Goal: Navigation & Orientation: Find specific page/section

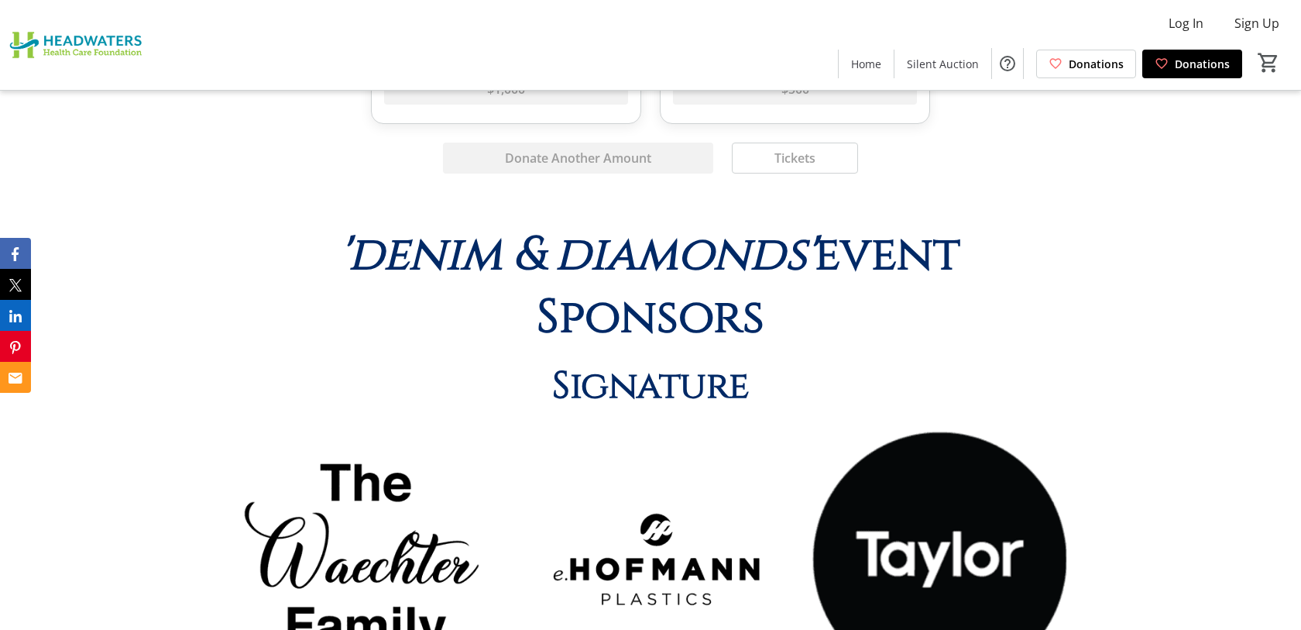
scroll to position [3316, 0]
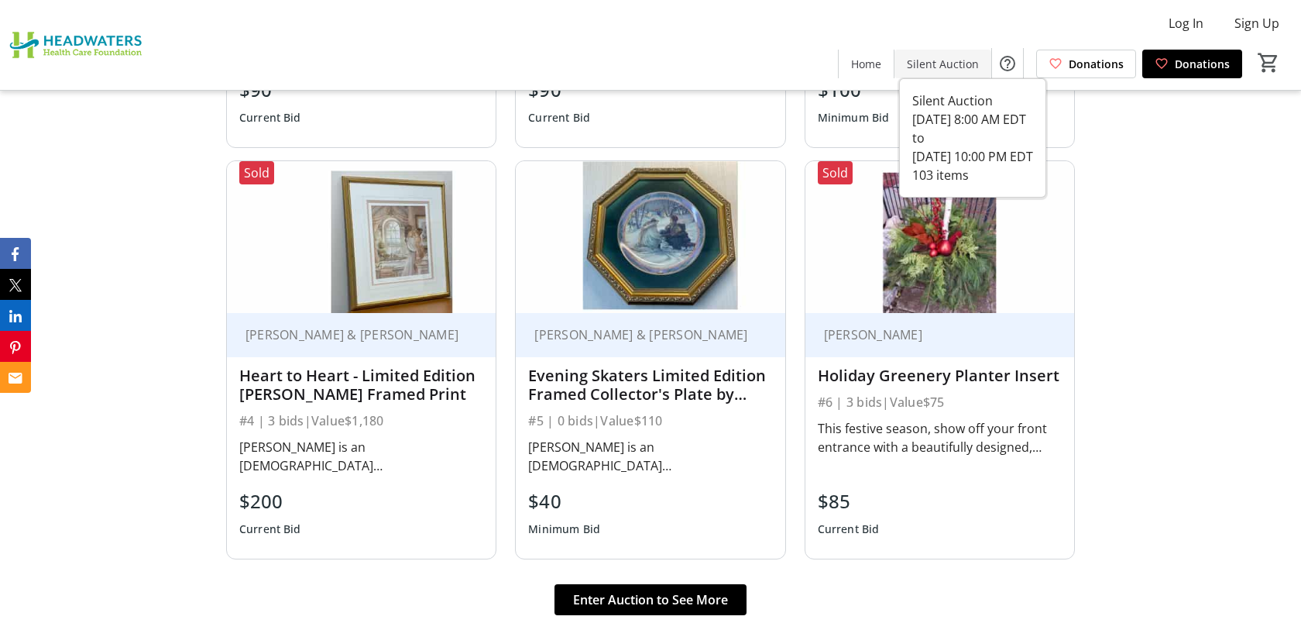
click at [923, 69] on span "Silent Auction" at bounding box center [943, 64] width 72 height 16
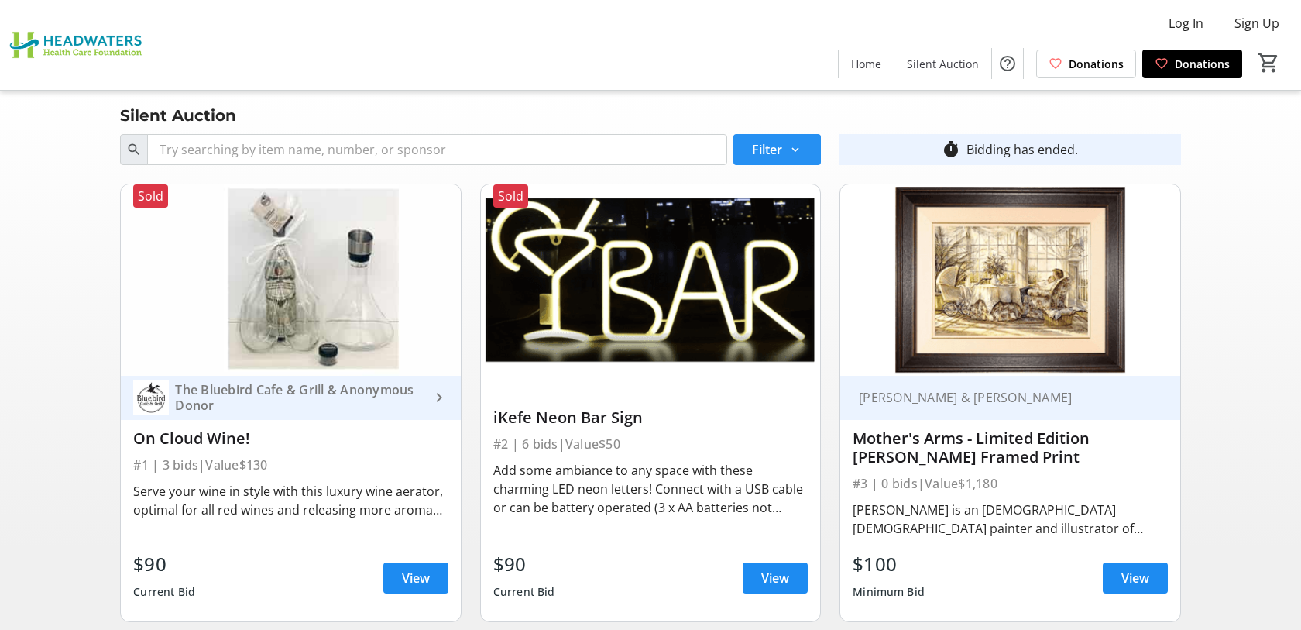
click at [810, 141] on span at bounding box center [777, 149] width 88 height 37
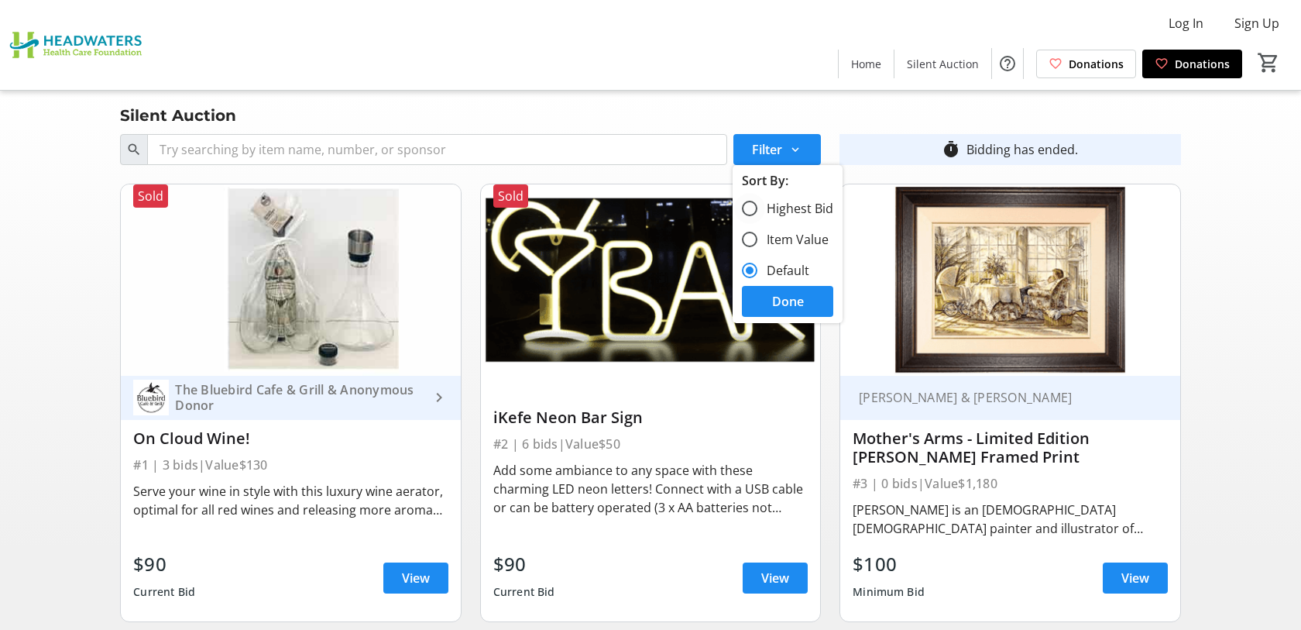
click at [781, 212] on label "Highest Bid" at bounding box center [795, 208] width 76 height 19
click at [757, 212] on input "Highest Bid" at bounding box center [749, 208] width 15 height 15
radio input "true"
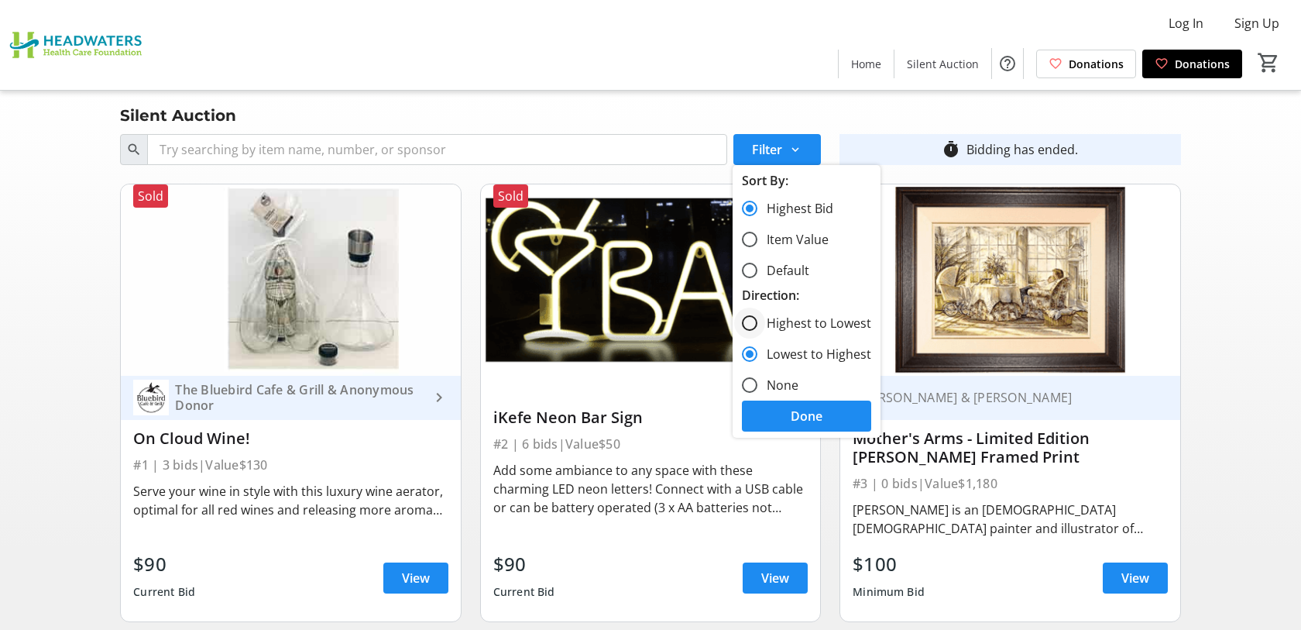
click at [762, 325] on div at bounding box center [749, 322] width 37 height 37
radio input "true"
click at [782, 393] on label "None" at bounding box center [777, 385] width 41 height 19
click at [757, 393] on input "None" at bounding box center [749, 384] width 15 height 15
radio input "true"
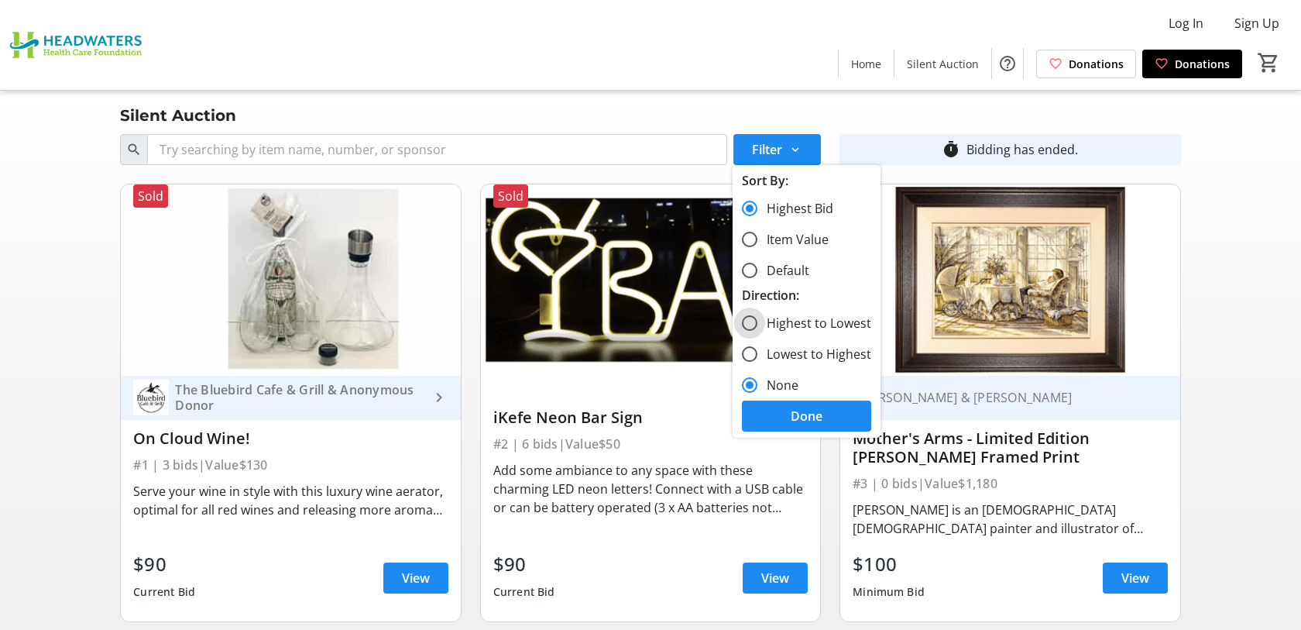
click at [753, 315] on input "Highest to Lowest" at bounding box center [749, 322] width 15 height 15
radio input "true"
click at [766, 410] on span at bounding box center [806, 415] width 129 height 37
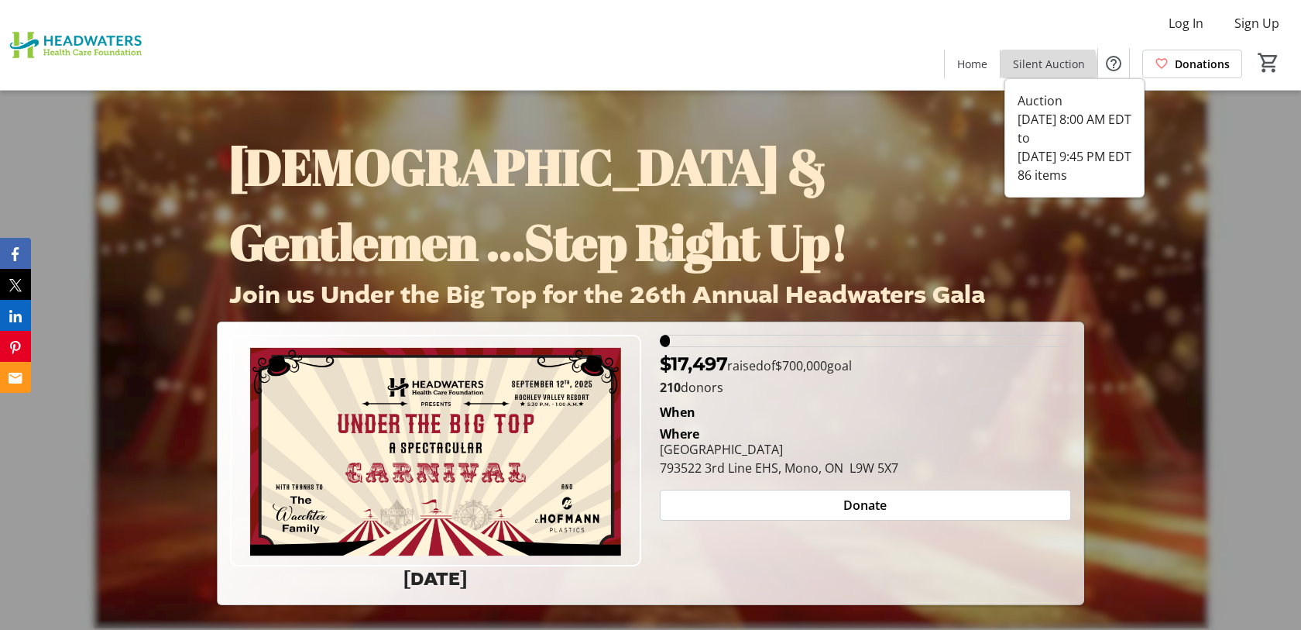
click at [1040, 70] on span "Silent Auction" at bounding box center [1049, 64] width 72 height 16
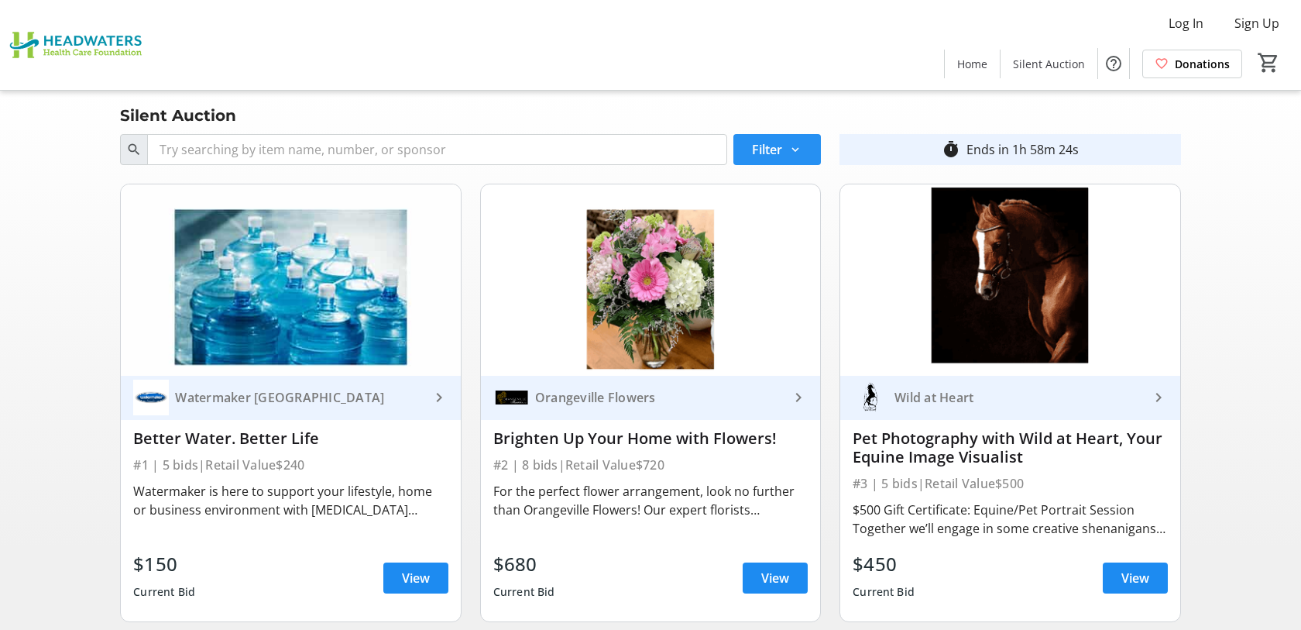
click at [774, 144] on span "Filter" at bounding box center [767, 149] width 30 height 19
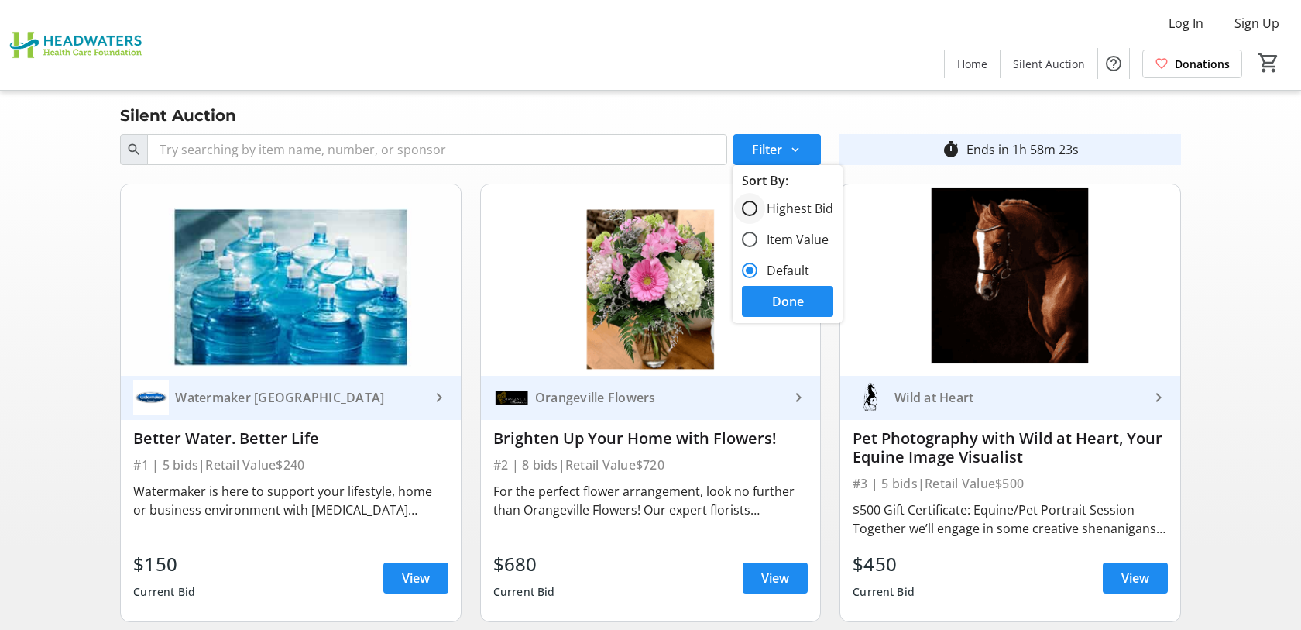
click at [764, 198] on div at bounding box center [749, 208] width 37 height 37
radio input "true"
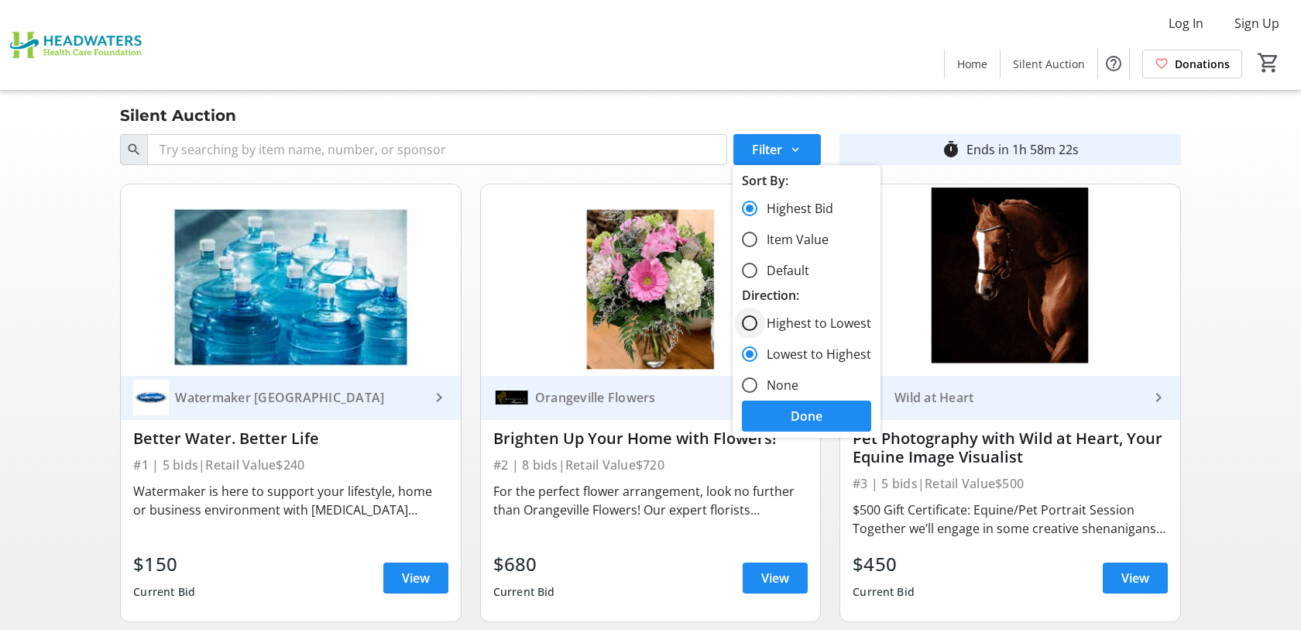
click at [750, 311] on div at bounding box center [749, 322] width 37 height 37
radio input "true"
click at [768, 407] on span at bounding box center [806, 415] width 129 height 37
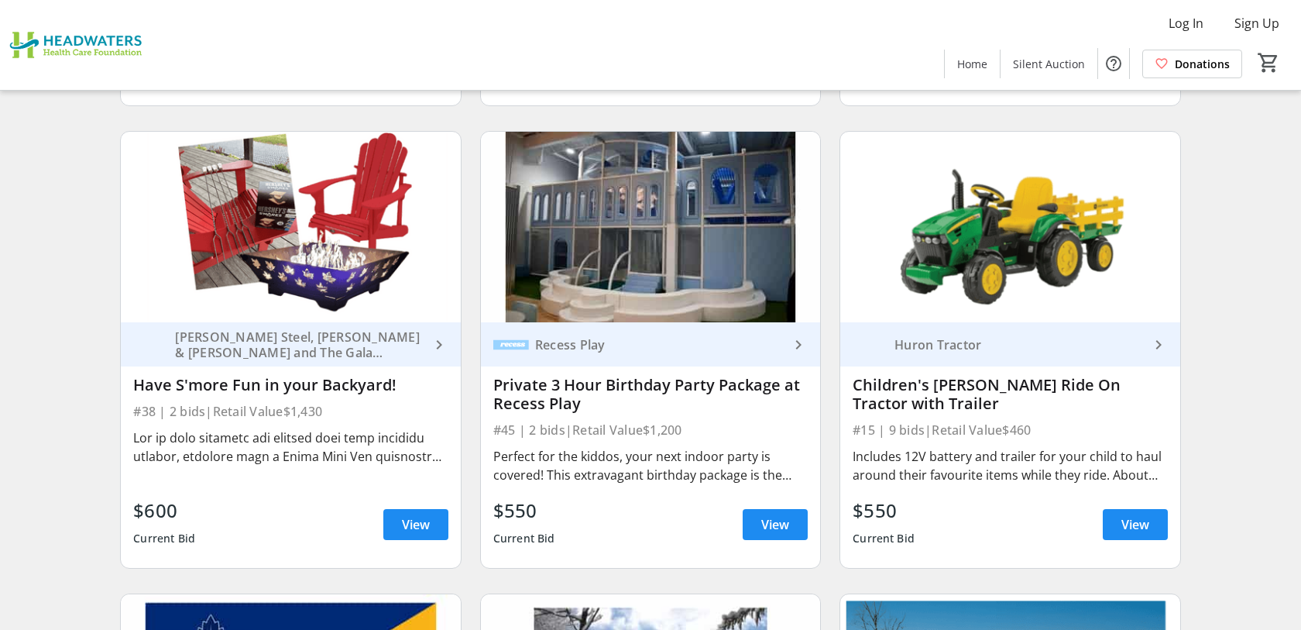
scroll to position [555, 0]
